Goal: Transaction & Acquisition: Purchase product/service

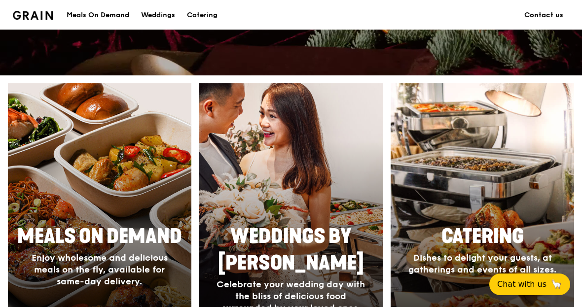
scroll to position [328, 0]
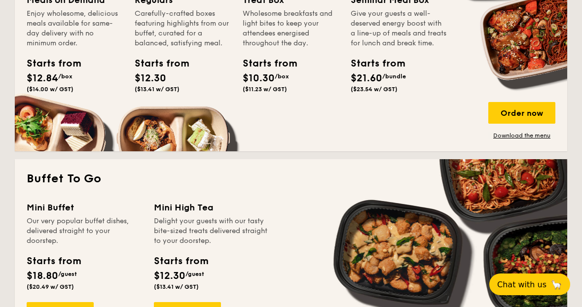
scroll to position [729, 0]
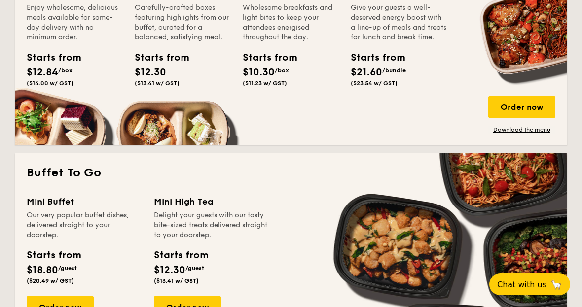
click at [71, 310] on div "Order now" at bounding box center [60, 307] width 67 height 22
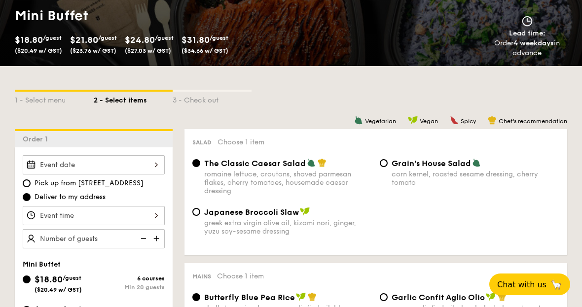
scroll to position [149, 0]
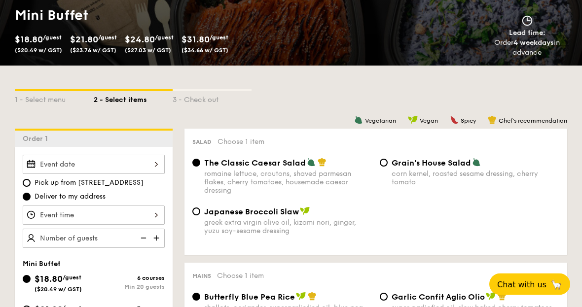
click at [59, 166] on div at bounding box center [94, 164] width 142 height 19
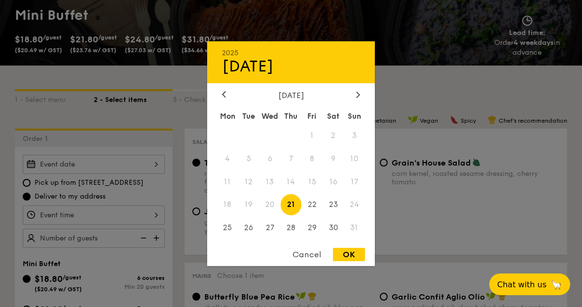
click at [362, 100] on div at bounding box center [358, 94] width 9 height 9
click at [358, 169] on span "14" at bounding box center [354, 158] width 21 height 21
click at [360, 169] on span "14" at bounding box center [354, 158] width 21 height 21
click at [364, 169] on span "14" at bounding box center [354, 158] width 21 height 21
click at [359, 169] on span "14" at bounding box center [354, 158] width 21 height 21
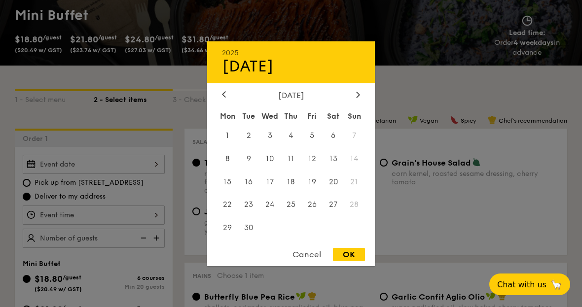
click at [352, 169] on span "14" at bounding box center [354, 158] width 21 height 21
click at [356, 169] on span "14" at bounding box center [354, 158] width 21 height 21
click at [360, 169] on span "14" at bounding box center [354, 158] width 21 height 21
click at [358, 169] on span "14" at bounding box center [354, 158] width 21 height 21
click at [359, 169] on span "14" at bounding box center [354, 158] width 21 height 21
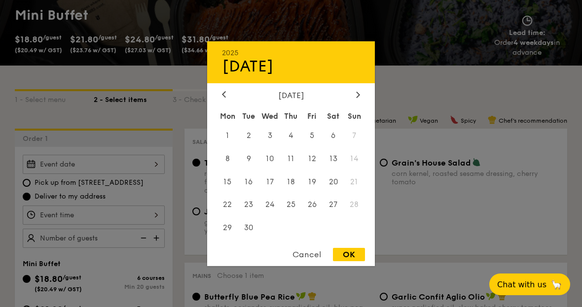
click at [333, 169] on span "13" at bounding box center [333, 158] width 21 height 21
click at [350, 169] on span "14" at bounding box center [354, 158] width 21 height 21
click at [355, 169] on span "14" at bounding box center [354, 158] width 21 height 21
click at [356, 169] on span "14" at bounding box center [354, 158] width 21 height 21
click at [359, 169] on span "14" at bounding box center [354, 158] width 21 height 21
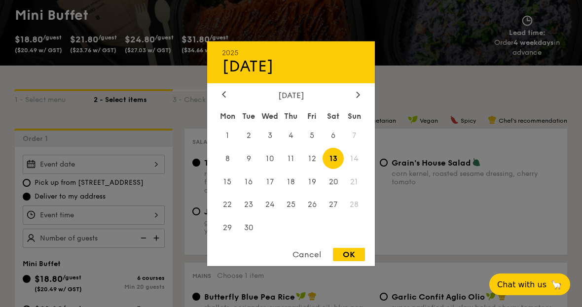
click at [357, 169] on span "14" at bounding box center [354, 158] width 21 height 21
click at [362, 169] on span "14" at bounding box center [354, 158] width 21 height 21
click at [334, 146] on span "6" at bounding box center [333, 135] width 21 height 21
click at [357, 169] on span "14" at bounding box center [354, 158] width 21 height 21
click at [353, 169] on span "14" at bounding box center [354, 158] width 21 height 21
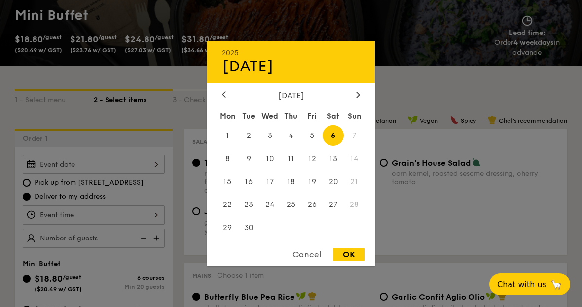
click at [357, 169] on span "14" at bounding box center [354, 158] width 21 height 21
click at [355, 169] on span "14" at bounding box center [354, 158] width 21 height 21
click at [415, 176] on div at bounding box center [291, 153] width 582 height 307
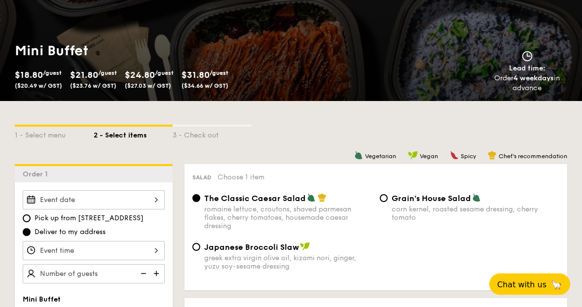
scroll to position [0, 0]
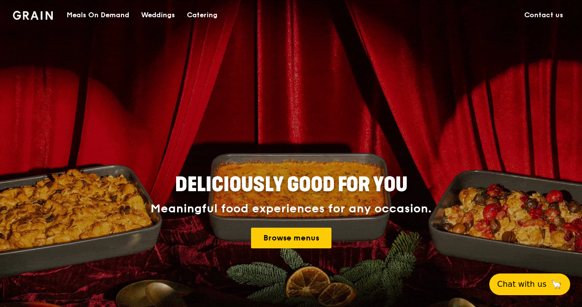
click at [209, 13] on div "Catering" at bounding box center [202, 15] width 31 height 30
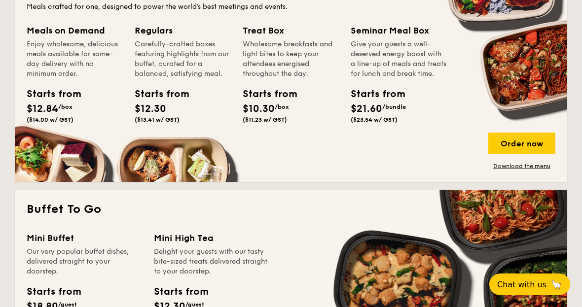
scroll to position [693, 0]
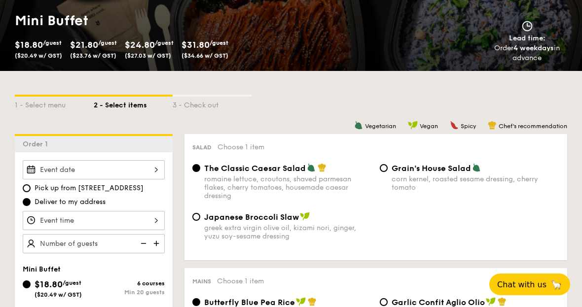
scroll to position [145, 0]
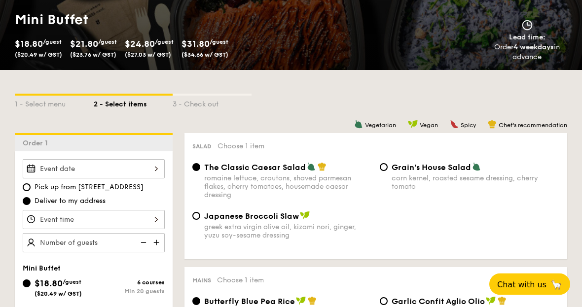
click at [153, 173] on div at bounding box center [94, 169] width 142 height 19
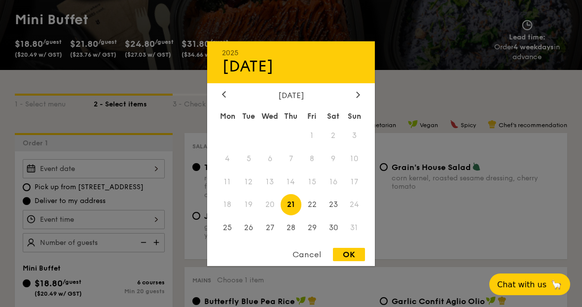
click at [355, 100] on div at bounding box center [358, 94] width 9 height 9
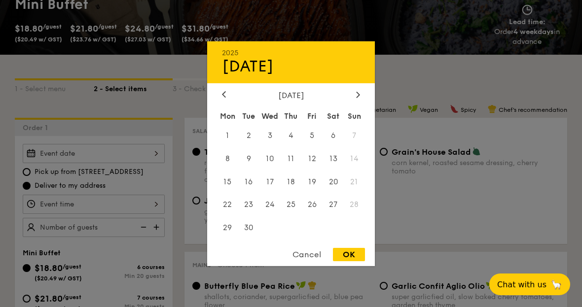
scroll to position [160, 0]
click at [363, 169] on span "14" at bounding box center [354, 158] width 21 height 21
click at [335, 169] on span "13" at bounding box center [333, 158] width 21 height 21
click at [77, 307] on div at bounding box center [291, 153] width 582 height 307
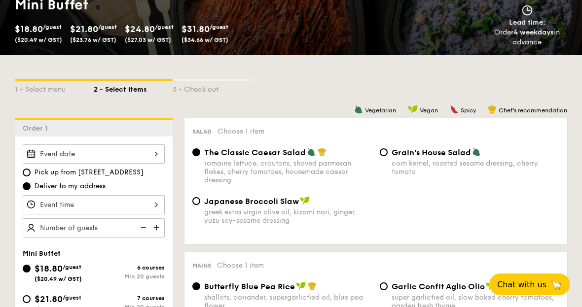
click at [96, 168] on span "Pick up from [STREET_ADDRESS]" at bounding box center [89, 173] width 109 height 10
click at [31, 169] on input "Pick up from [STREET_ADDRESS]" at bounding box center [27, 173] width 8 height 8
radio input "true"
click at [34, 186] on label "Deliver to my address" at bounding box center [94, 187] width 142 height 10
click at [31, 186] on input "Deliver to my address" at bounding box center [27, 187] width 8 height 8
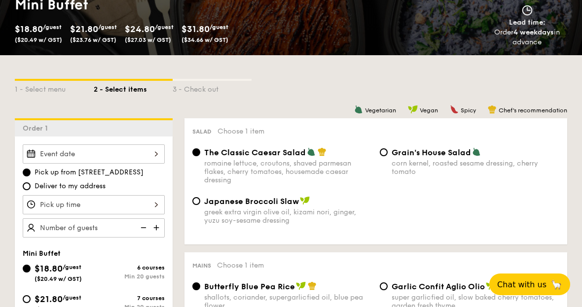
radio input "true"
click at [36, 176] on span "Pick up from [STREET_ADDRESS]" at bounding box center [89, 173] width 109 height 10
click at [31, 176] on input "Pick up from [STREET_ADDRESS]" at bounding box center [27, 173] width 8 height 8
radio input "true"
click at [56, 159] on div at bounding box center [94, 154] width 142 height 19
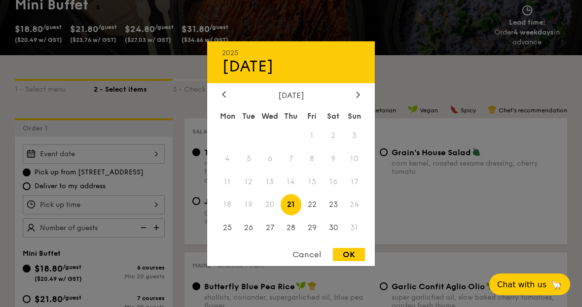
click at [360, 98] on icon at bounding box center [358, 94] width 4 height 6
click at [38, 175] on div at bounding box center [291, 153] width 582 height 307
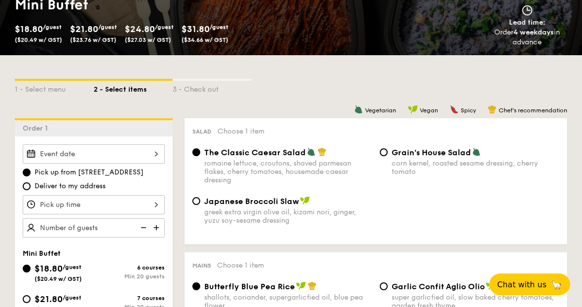
click at [90, 153] on div at bounding box center [94, 154] width 142 height 19
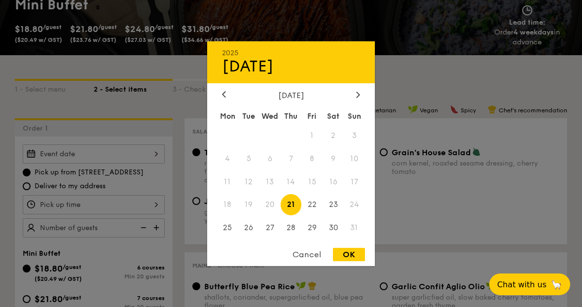
click at [31, 189] on div at bounding box center [291, 153] width 582 height 307
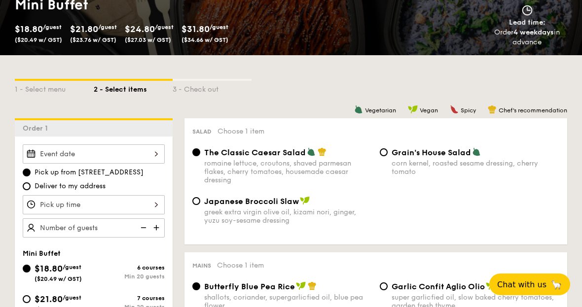
click at [36, 189] on span "Deliver to my address" at bounding box center [70, 187] width 71 height 10
click at [31, 189] on input "Deliver to my address" at bounding box center [27, 187] width 8 height 8
radio input "true"
click at [105, 153] on div at bounding box center [94, 154] width 142 height 19
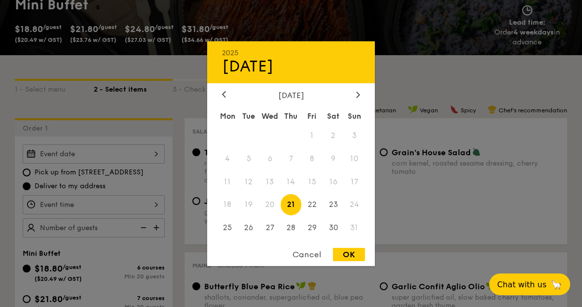
click at [355, 100] on div at bounding box center [358, 94] width 9 height 9
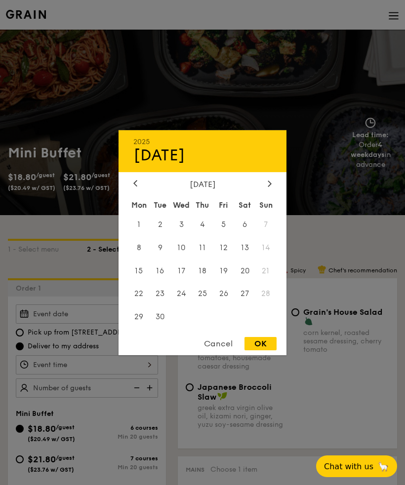
scroll to position [32, 0]
